Goal: Information Seeking & Learning: Learn about a topic

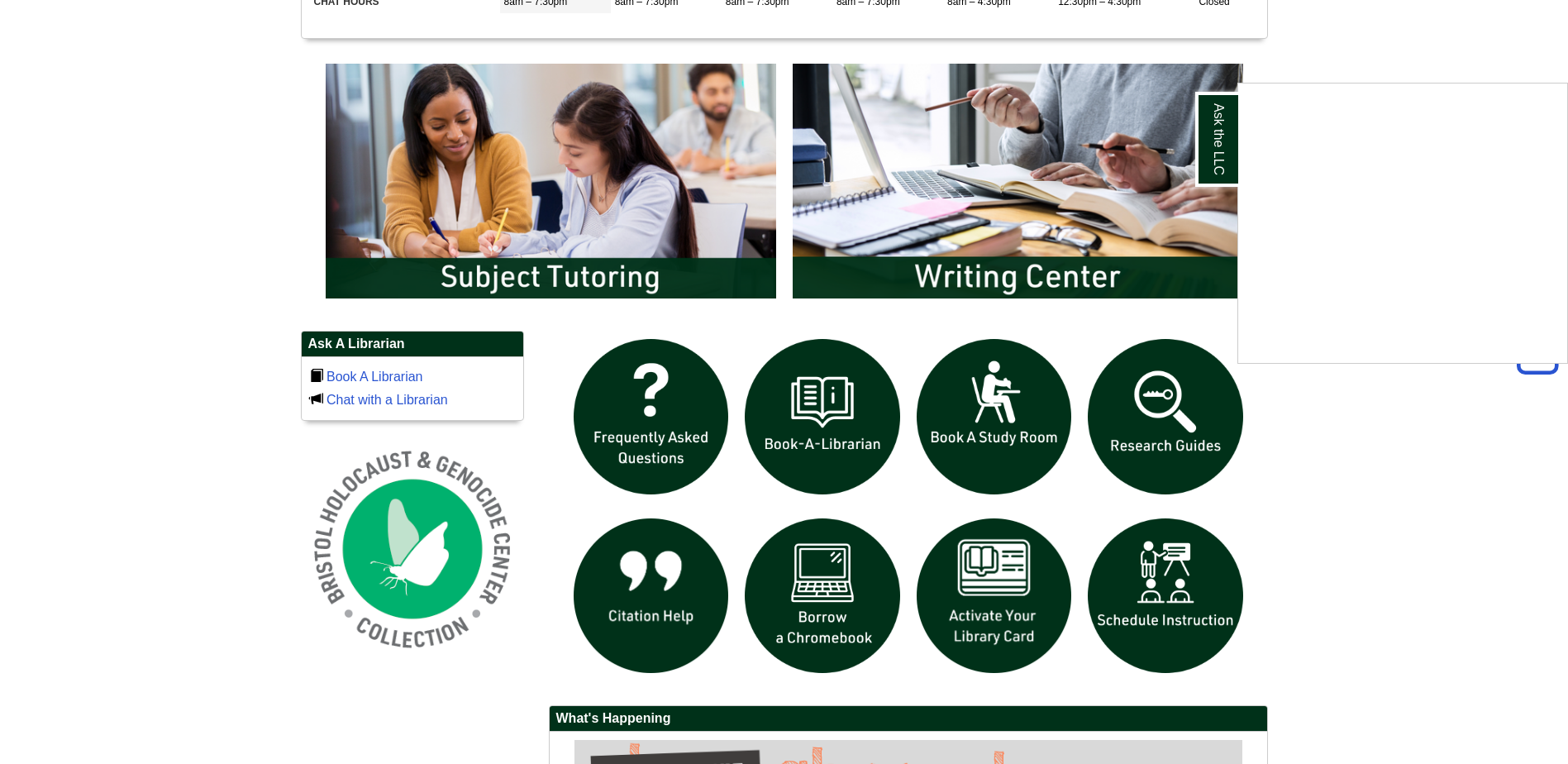
scroll to position [909, 0]
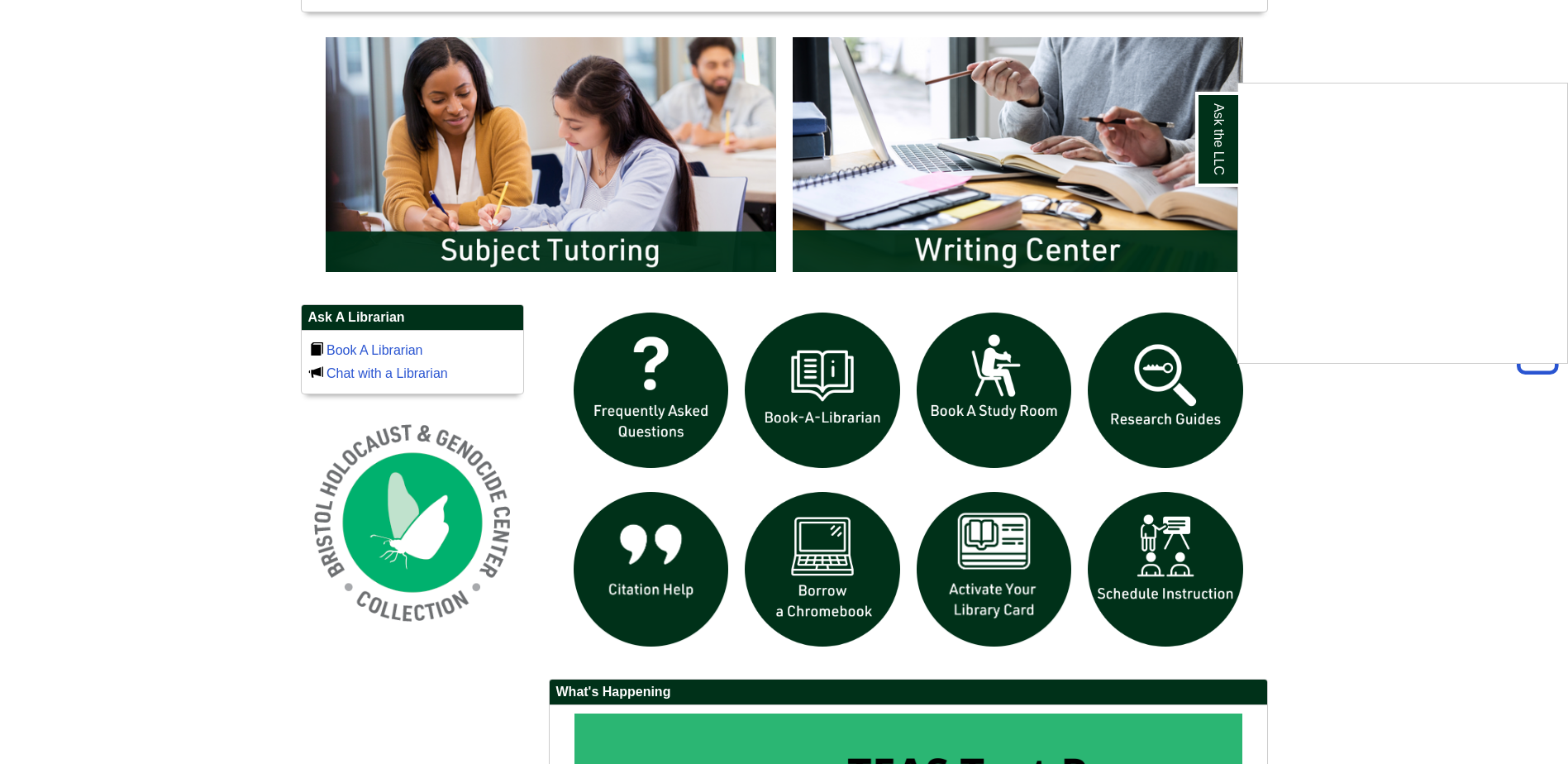
click at [807, 587] on div "Ask the LLC" at bounding box center [784, 382] width 1568 height 764
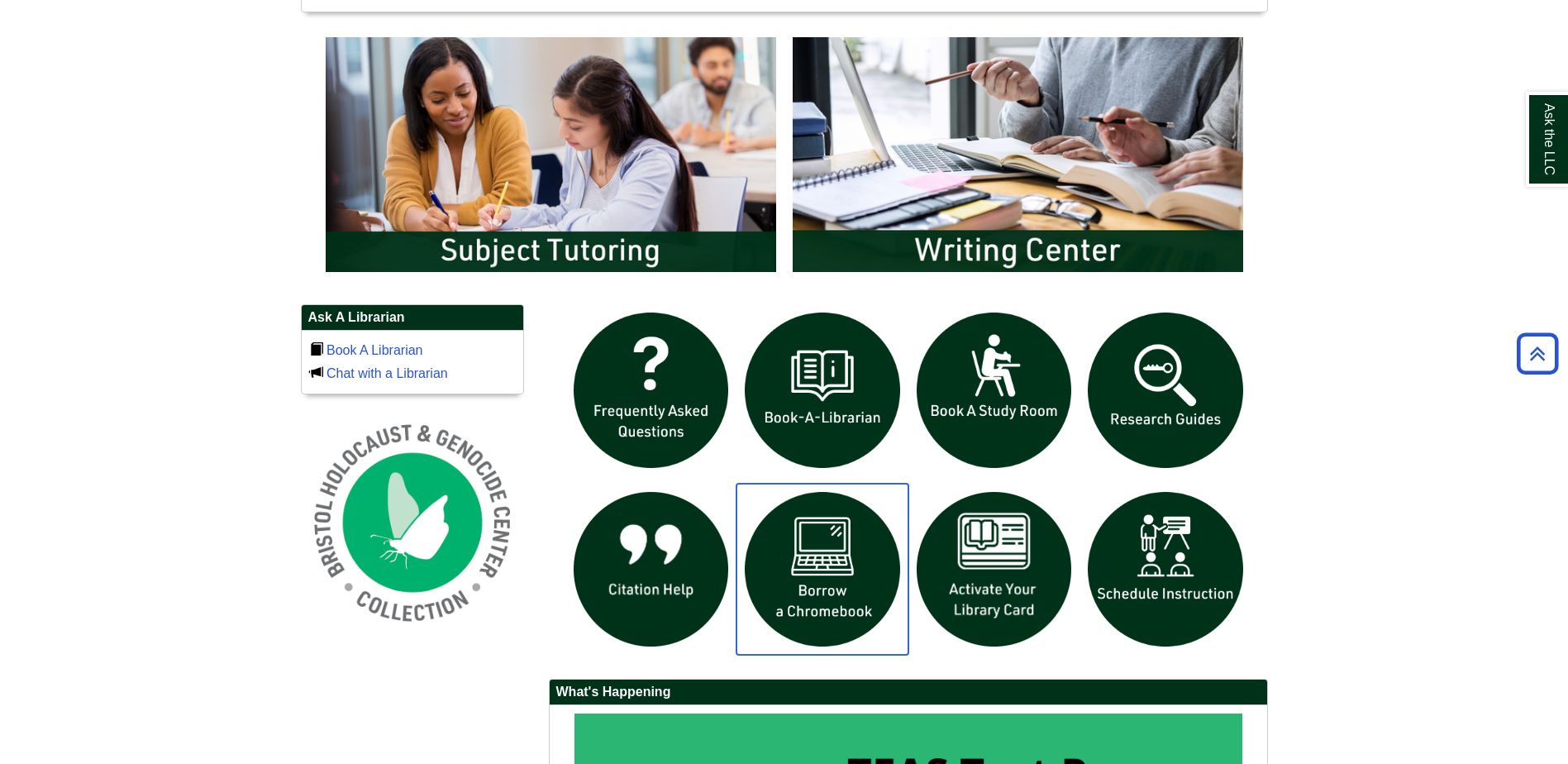
click at [824, 562] on img "slideshow" at bounding box center [822, 569] width 171 height 171
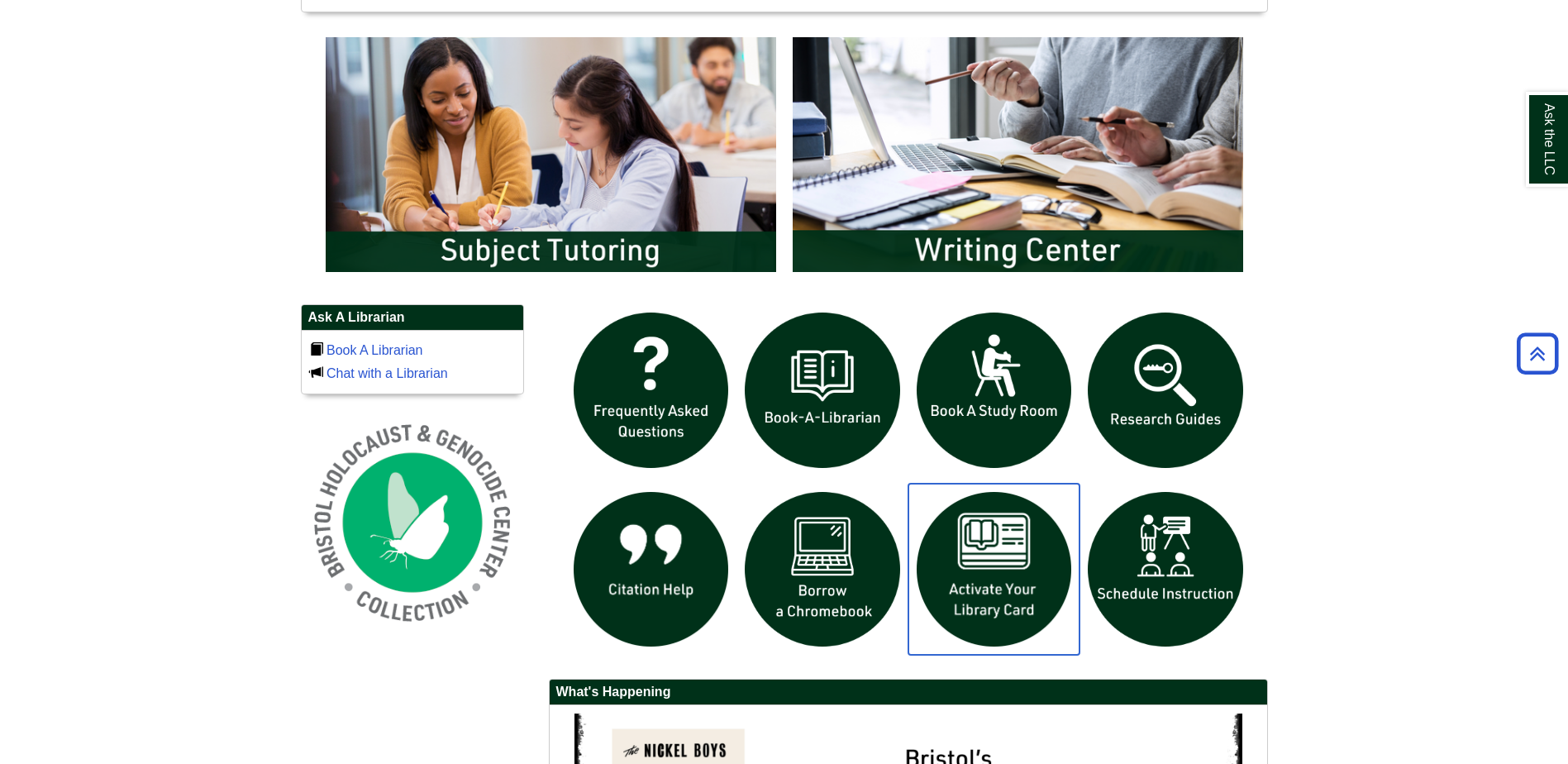
click at [1003, 576] on img "slideshow" at bounding box center [994, 569] width 171 height 171
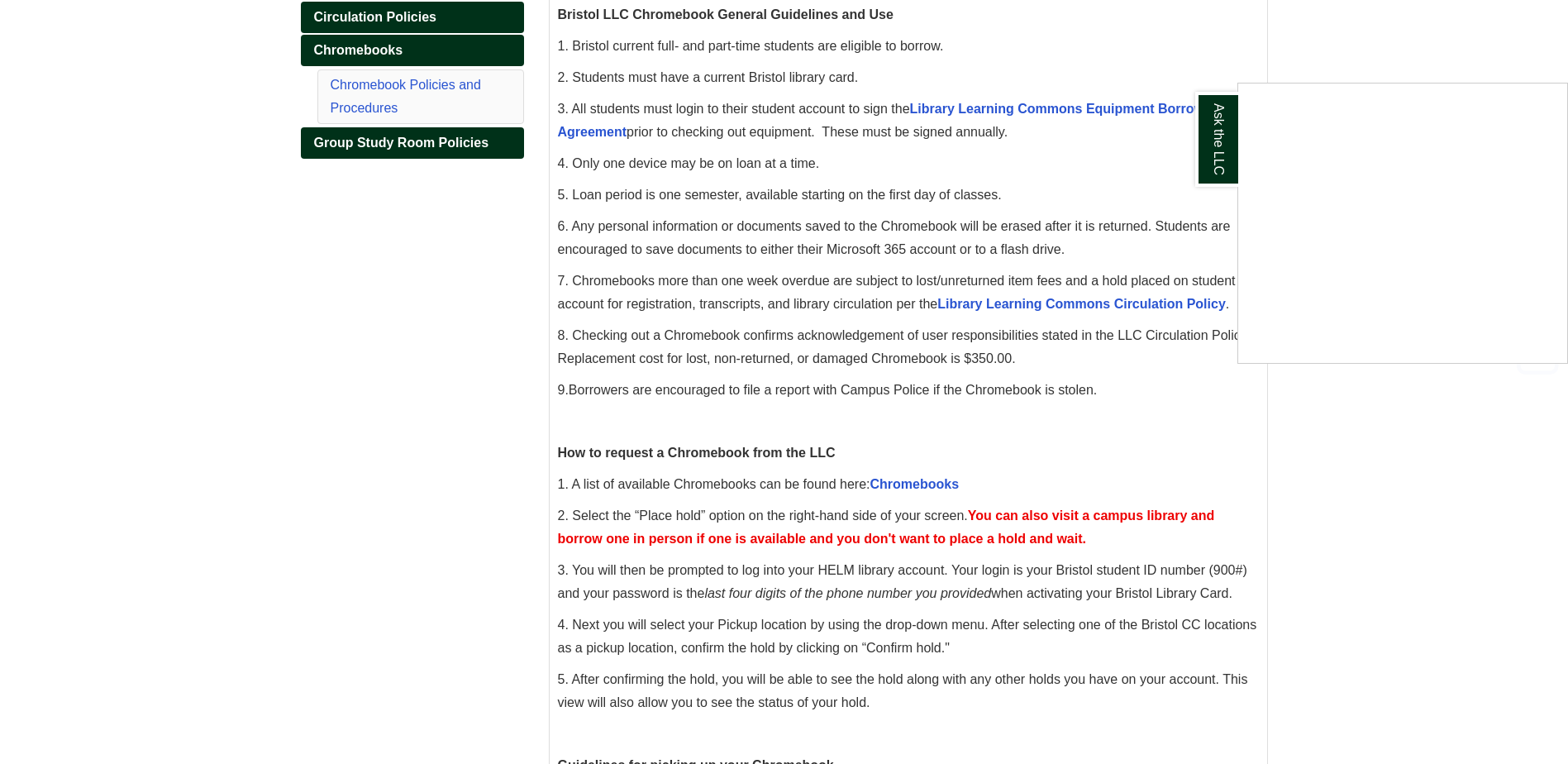
scroll to position [331, 0]
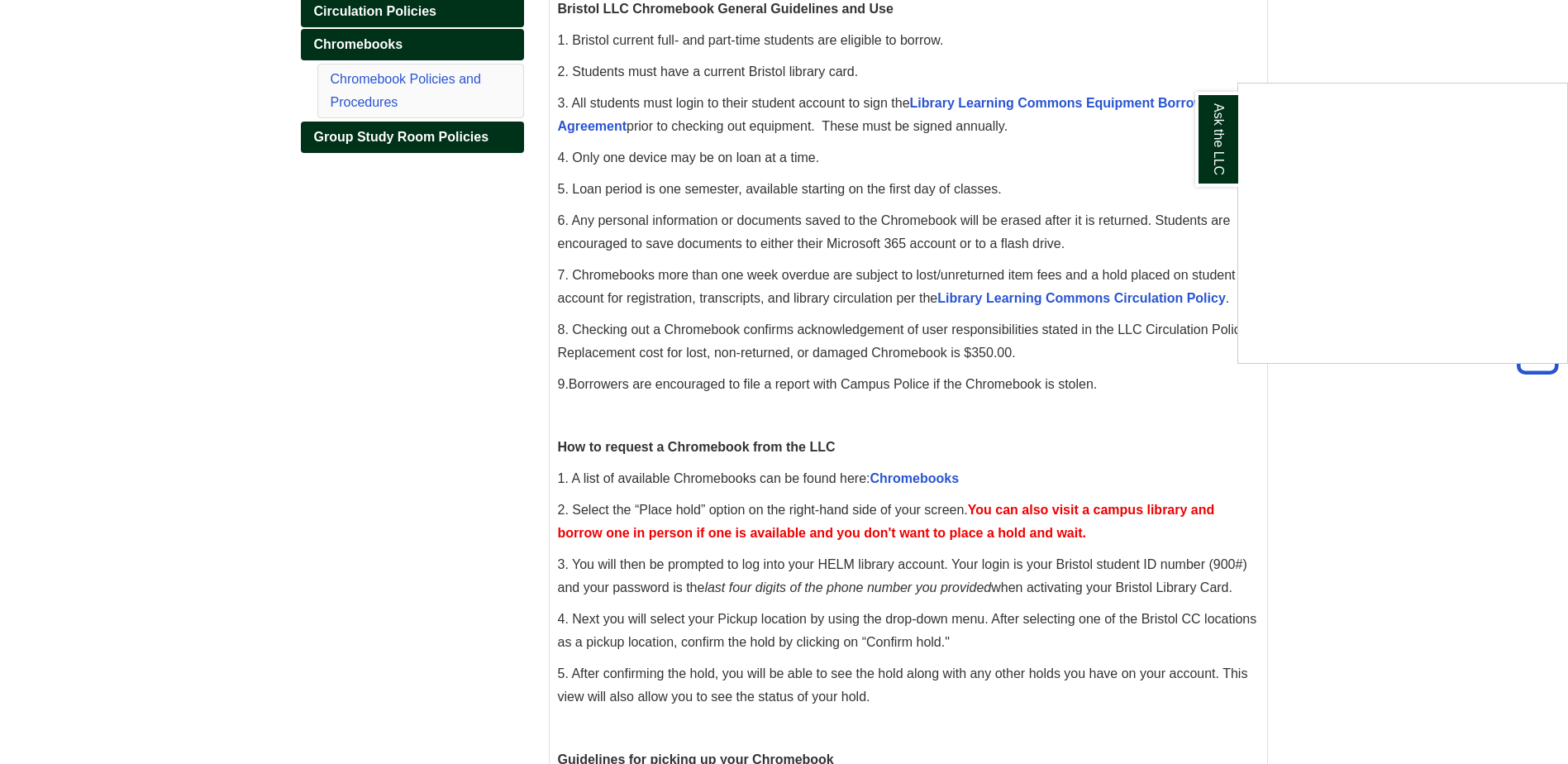
click at [902, 474] on div "Ask the LLC" at bounding box center [784, 382] width 1568 height 764
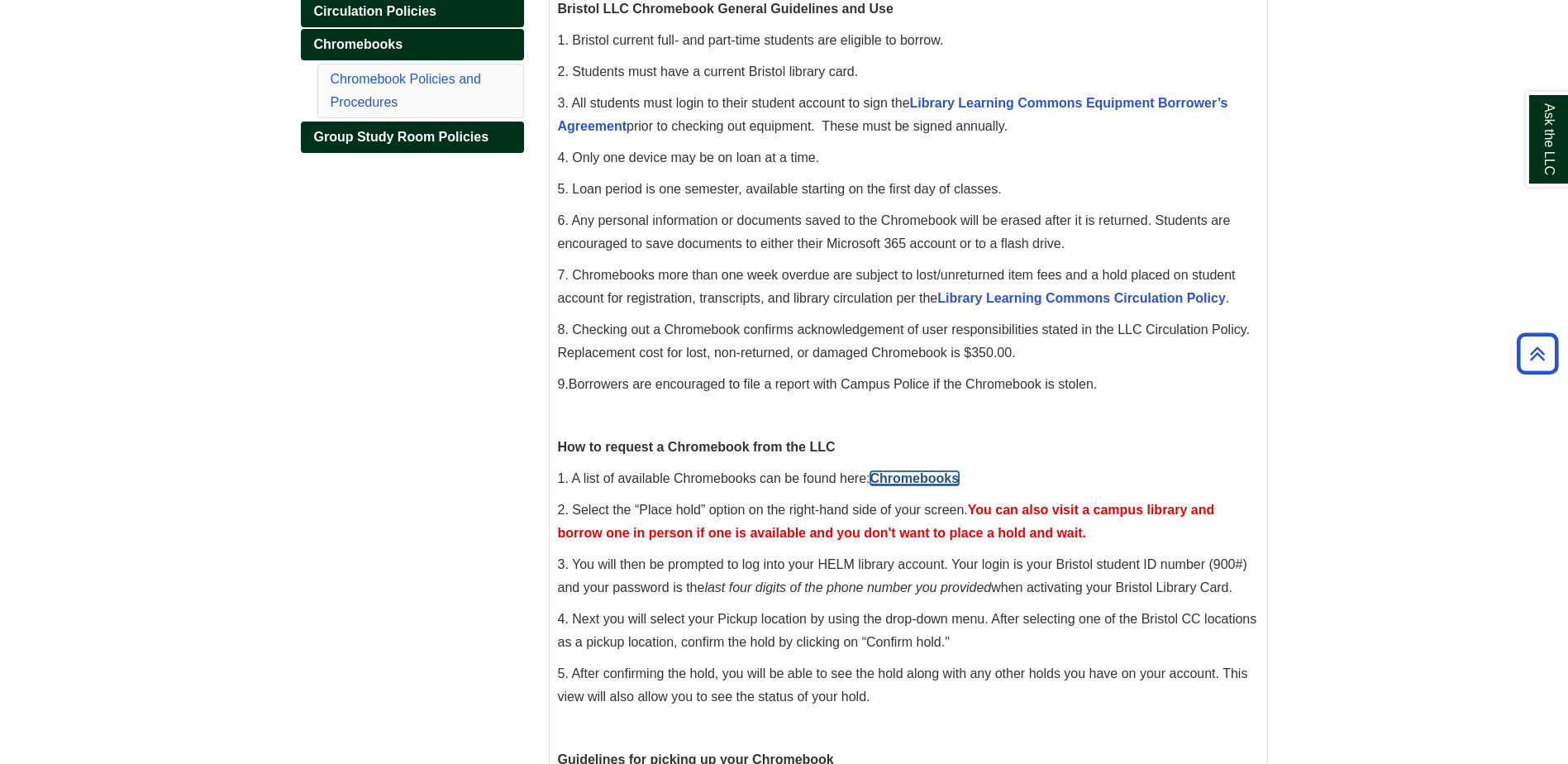
click at [891, 476] on link "Chromebooks" at bounding box center [915, 478] width 89 height 14
click at [924, 477] on link "Chromebooks" at bounding box center [915, 478] width 89 height 14
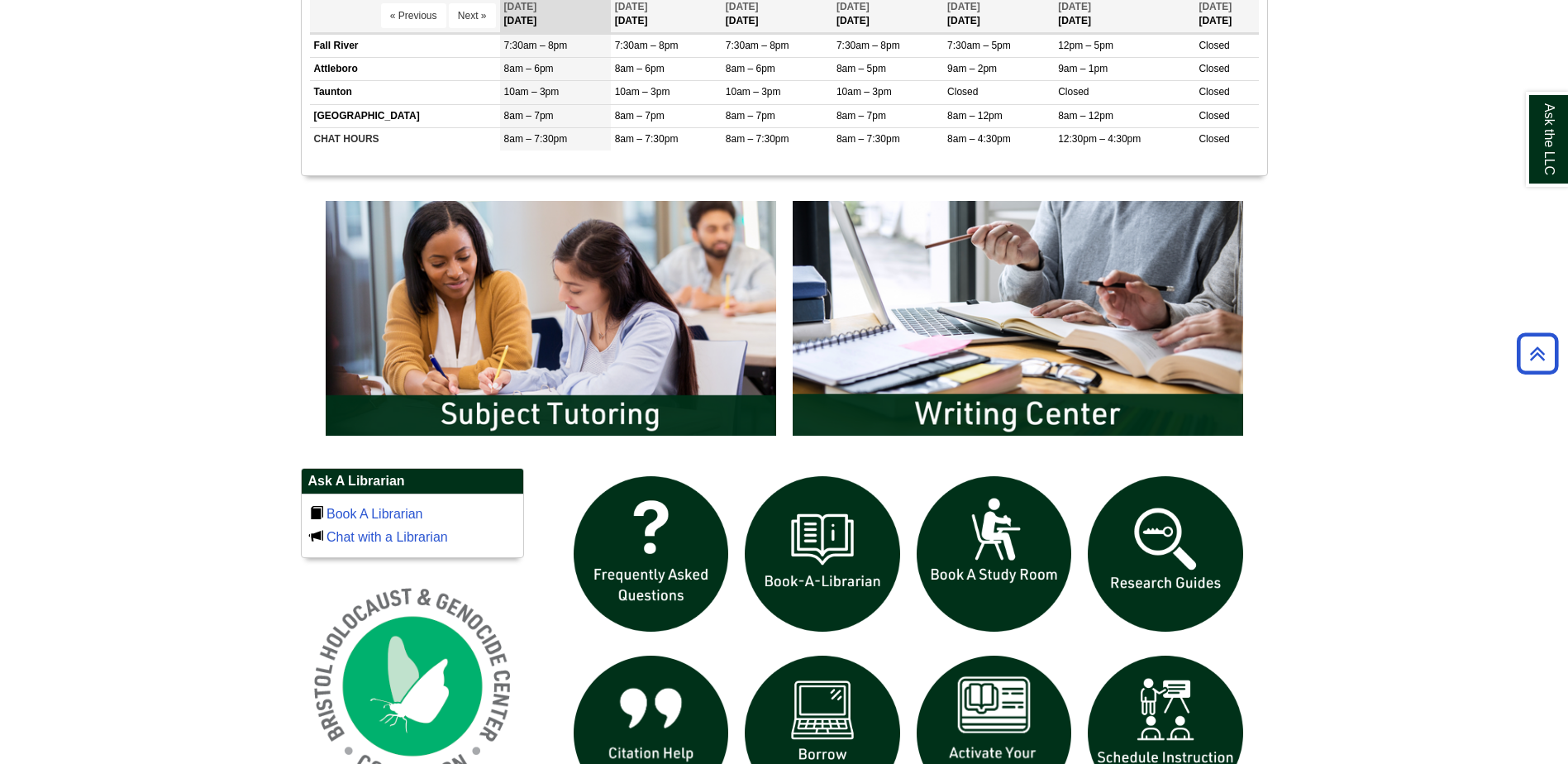
scroll to position [992, 0]
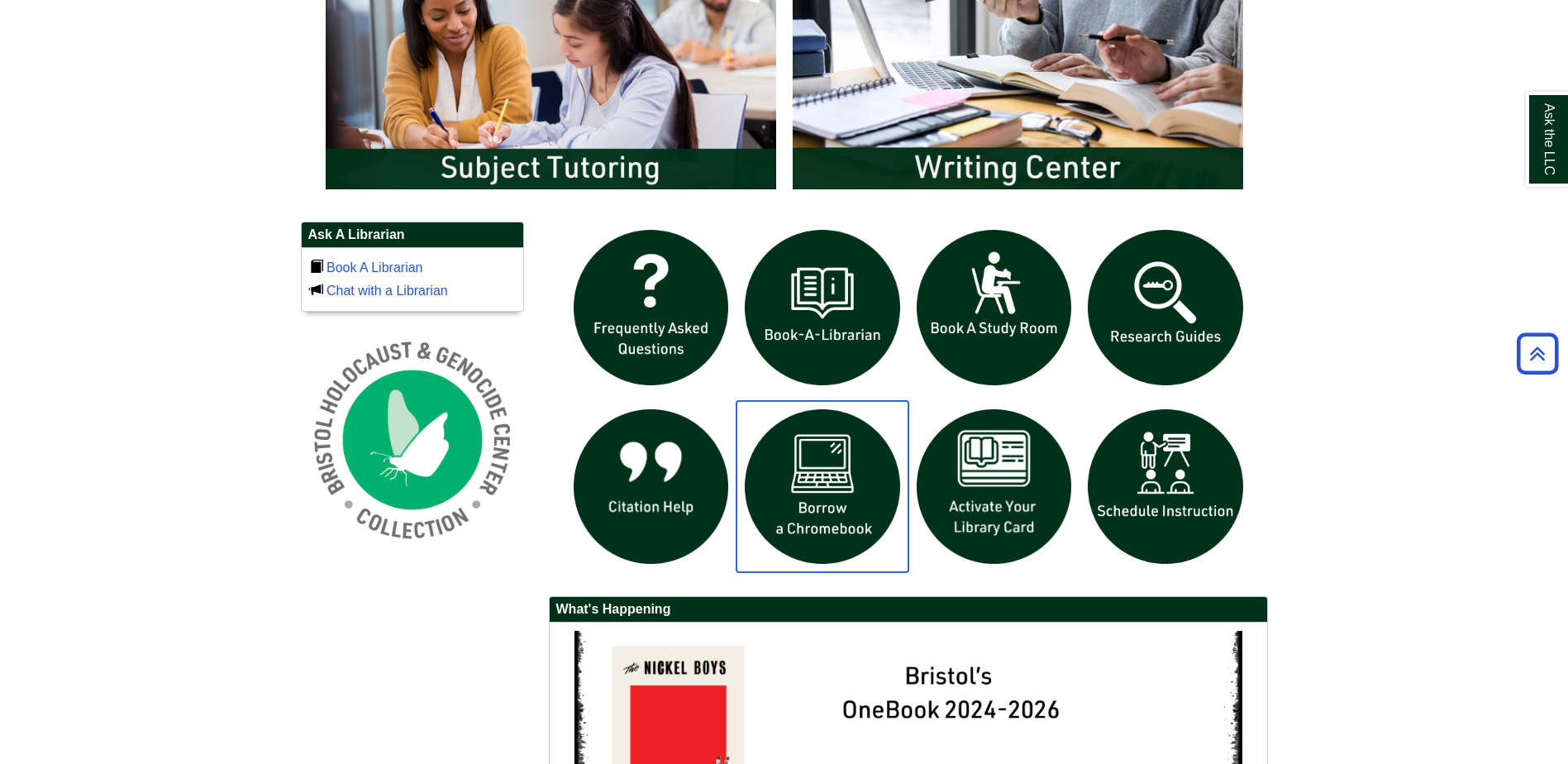
click at [822, 511] on img "slideshow" at bounding box center [822, 486] width 171 height 171
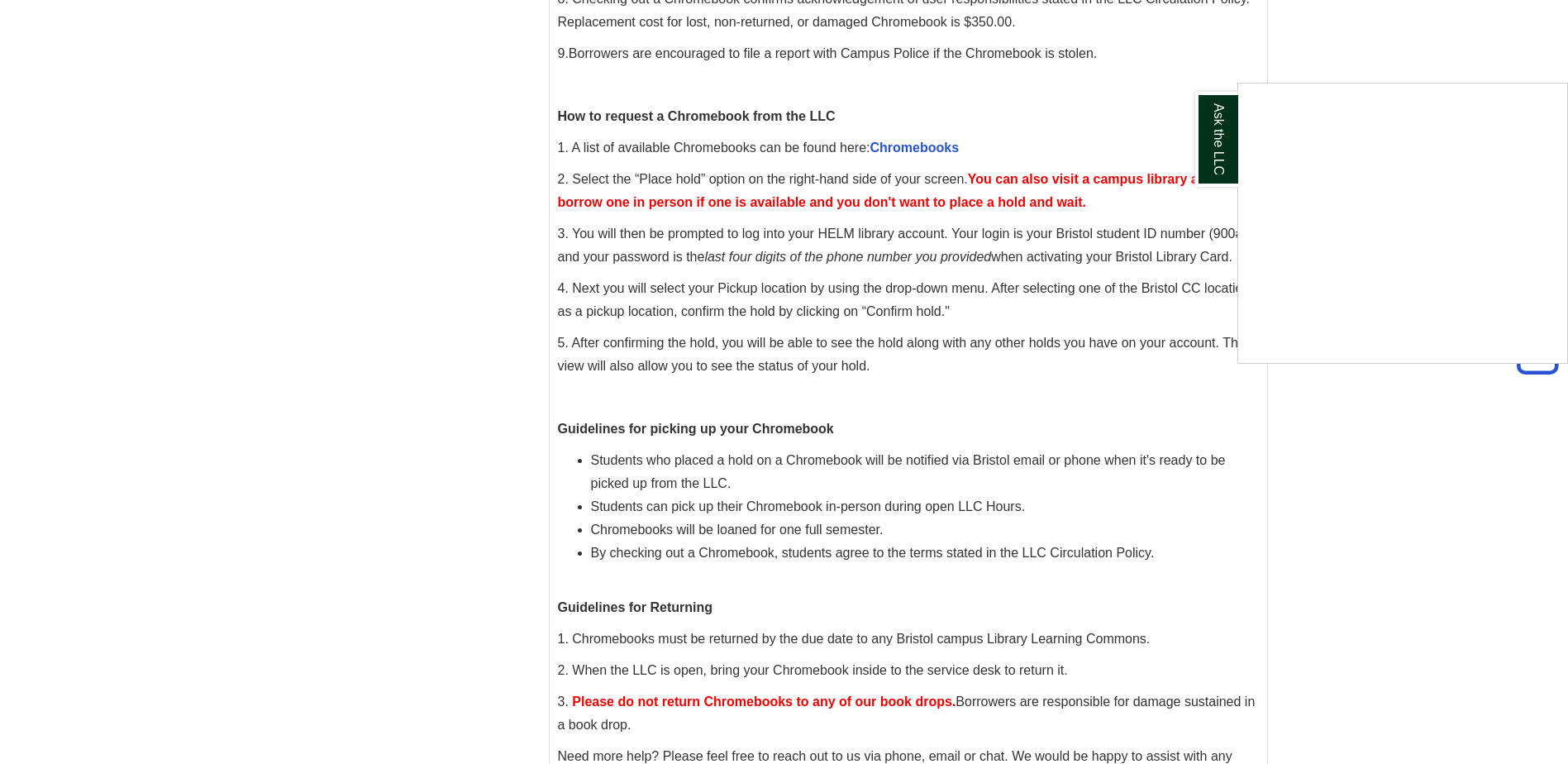
scroll to position [579, 0]
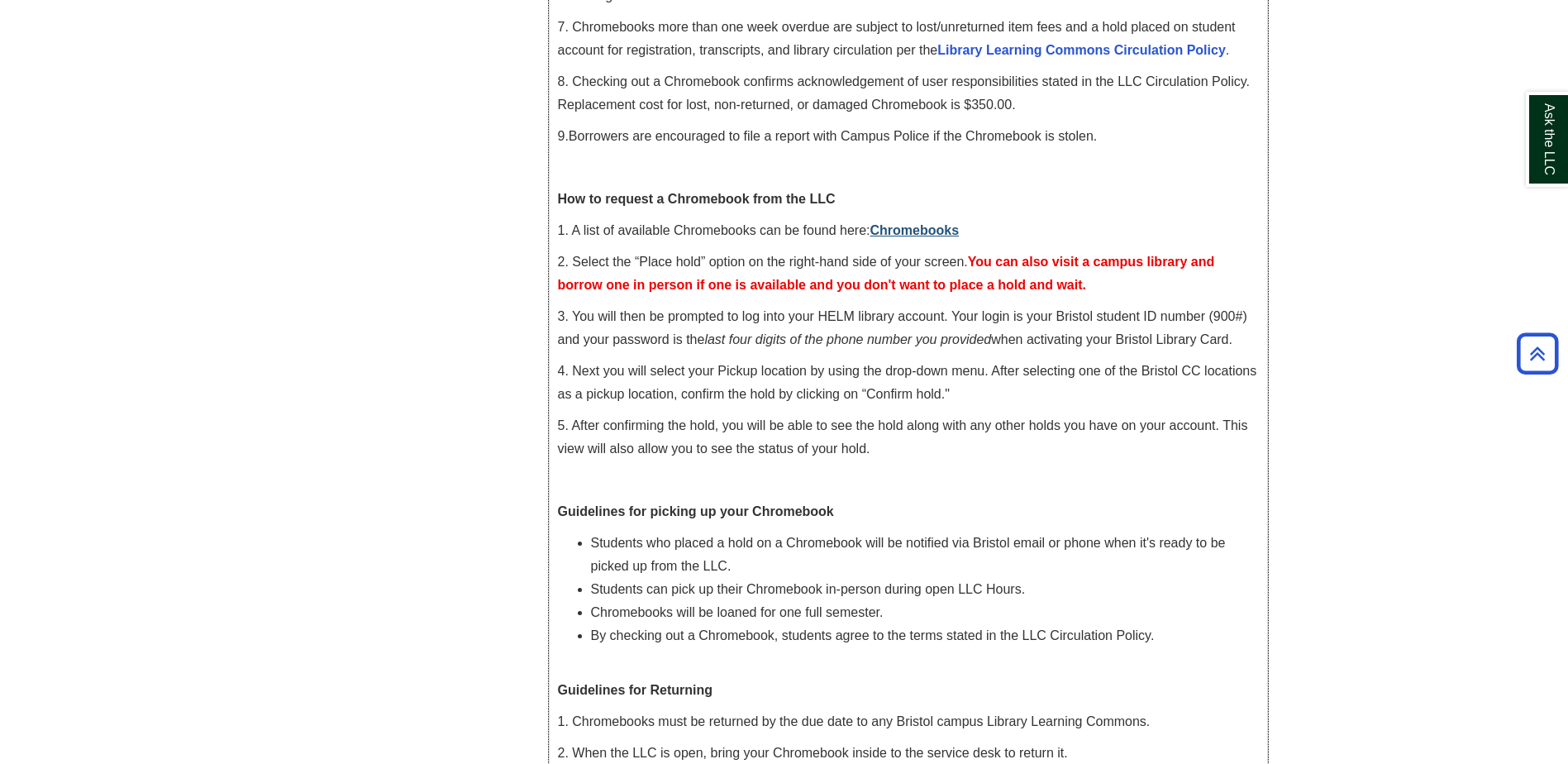
click at [914, 221] on p "1. A list of available Chromebooks can be found here: Chromebooks" at bounding box center [908, 230] width 701 height 23
click at [914, 226] on link "Chromebooks" at bounding box center [915, 230] width 89 height 14
